Goal: Find specific page/section: Find specific page/section

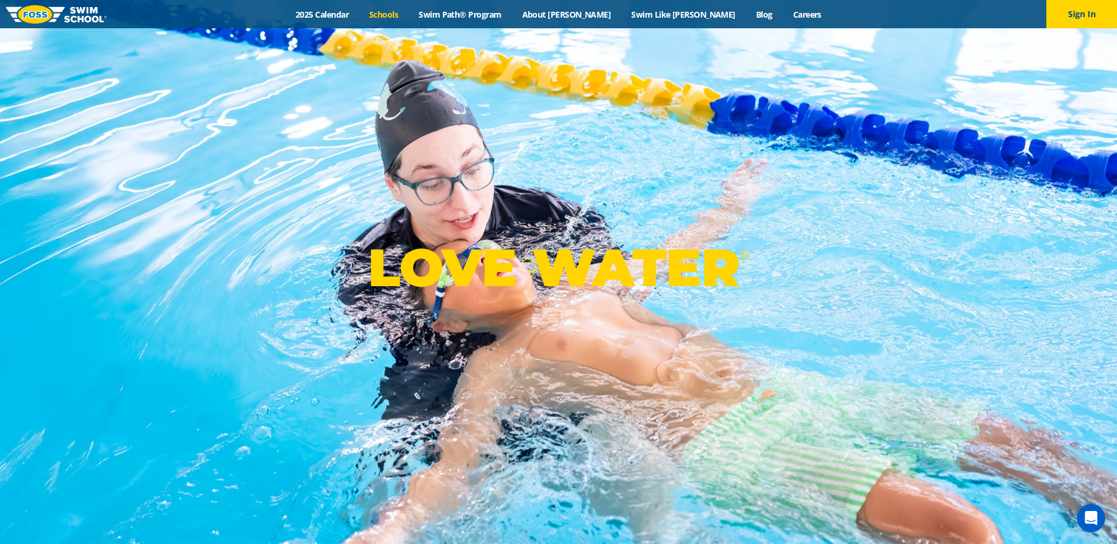
click at [408, 17] on link "Schools" at bounding box center [383, 14] width 49 height 11
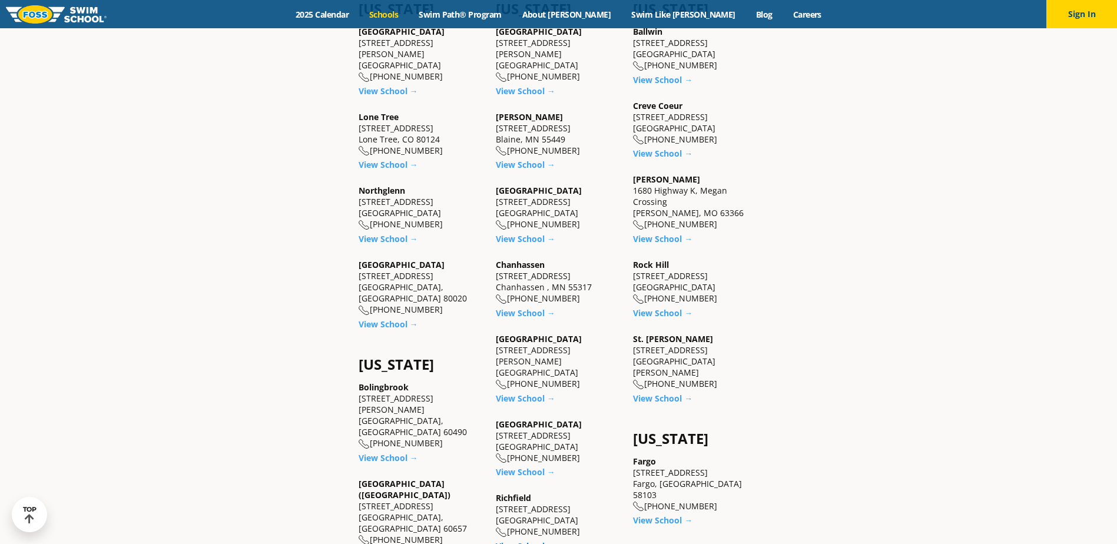
click at [509, 540] on link "View School →" at bounding box center [525, 545] width 59 height 11
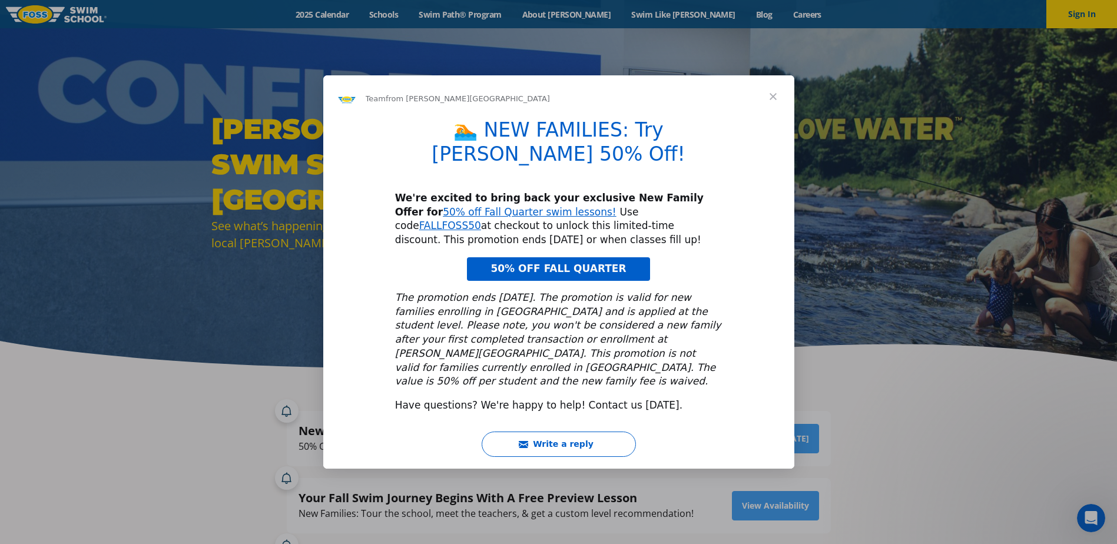
click at [775, 111] on span "Close" at bounding box center [773, 96] width 42 height 42
